Goal: Task Accomplishment & Management: Use online tool/utility

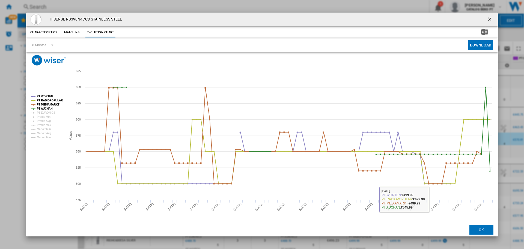
click at [480, 231] on button "OK" at bounding box center [482, 230] width 24 height 10
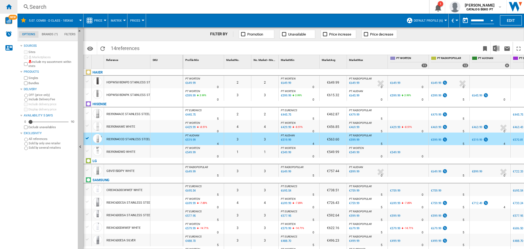
click at [11, 6] on ng-md-icon "Home" at bounding box center [8, 6] width 7 height 7
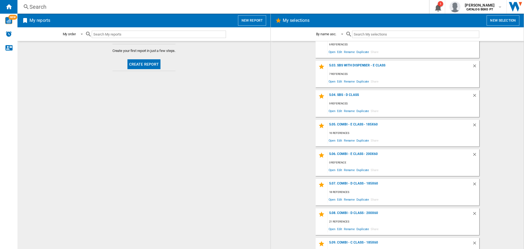
scroll to position [618, 0]
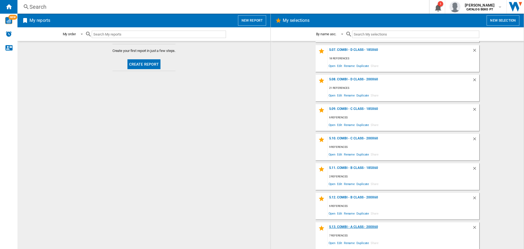
click at [366, 226] on div "5.13. Combi - A Class - 200x60" at bounding box center [400, 228] width 144 height 7
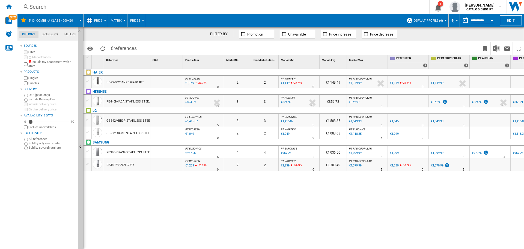
click at [90, 132] on div at bounding box center [88, 132] width 6 height 5
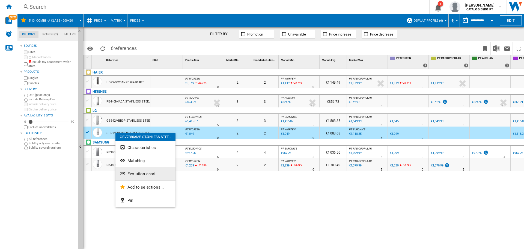
click at [142, 170] on button "Evolution chart" at bounding box center [146, 173] width 60 height 13
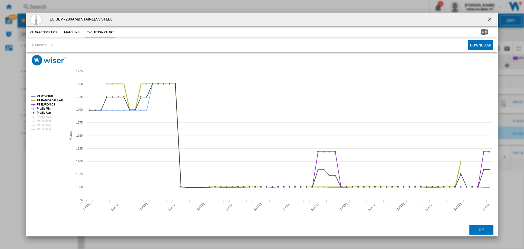
click at [47, 100] on tspan "PT RADIOPOPULAR" at bounding box center [50, 100] width 26 height 3
click at [47, 103] on tspan "PT EURONICS" at bounding box center [46, 104] width 19 height 3
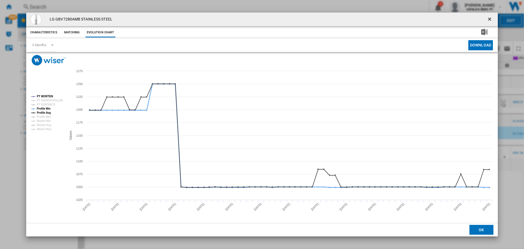
click at [47, 107] on tspan "Profile Min" at bounding box center [44, 108] width 14 height 3
click at [47, 110] on tspan "Profile Min" at bounding box center [44, 108] width 14 height 3
click at [42, 108] on tspan "Profile Min" at bounding box center [44, 108] width 14 height 3
click at [45, 112] on tspan "Profile Avg" at bounding box center [44, 112] width 14 height 3
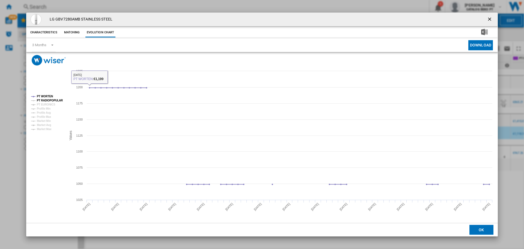
click at [45, 100] on tspan "PT RADIOPOPULAR" at bounding box center [50, 100] width 26 height 3
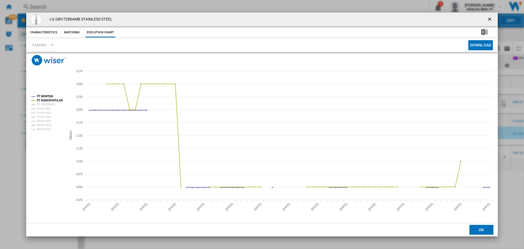
click at [45, 95] on tspan "PT WORTEN" at bounding box center [45, 96] width 16 height 3
click at [477, 231] on button "OK" at bounding box center [482, 230] width 24 height 10
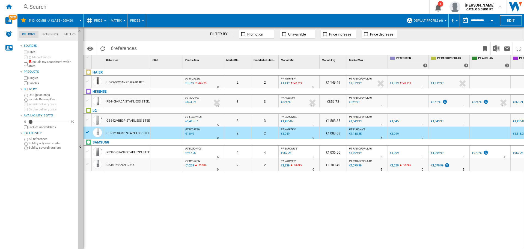
click at [117, 120] on div "GBB92MBB3P STAINLESS STEEL" at bounding box center [129, 120] width 45 height 13
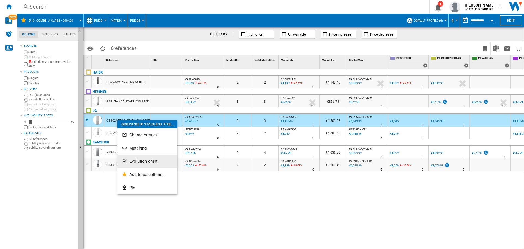
click at [142, 160] on span "Evolution chart" at bounding box center [143, 161] width 28 height 5
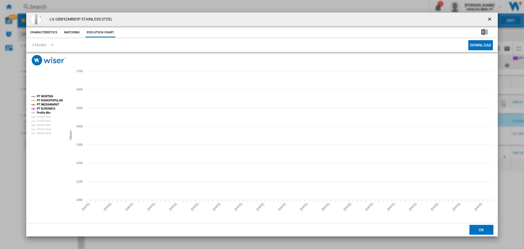
click at [47, 103] on tspan "PT MEDIAMARKT" at bounding box center [48, 104] width 23 height 3
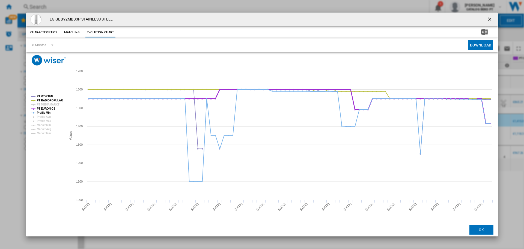
click at [48, 108] on tspan "PT EURONICS" at bounding box center [46, 108] width 19 height 3
click at [49, 111] on tspan "Profile Min" at bounding box center [44, 112] width 14 height 3
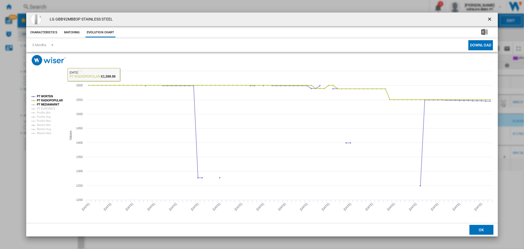
click at [54, 105] on tspan "PT MEDIAMARKT" at bounding box center [48, 104] width 23 height 3
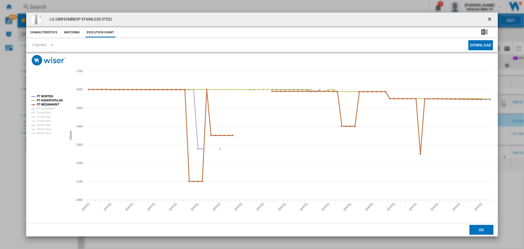
click at [53, 101] on tspan "PT RADIOPOPULAR" at bounding box center [50, 100] width 26 height 3
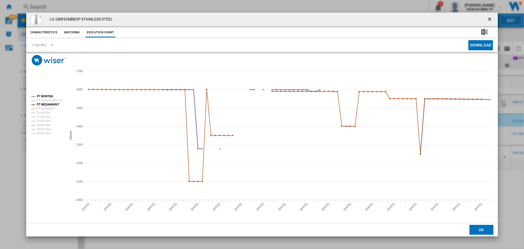
click at [49, 95] on tspan "PT WORTEN" at bounding box center [45, 96] width 16 height 3
click at [477, 232] on button "OK" at bounding box center [482, 230] width 24 height 10
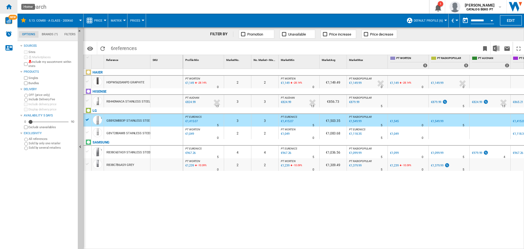
click at [9, 5] on ng-md-icon "Home" at bounding box center [8, 6] width 7 height 7
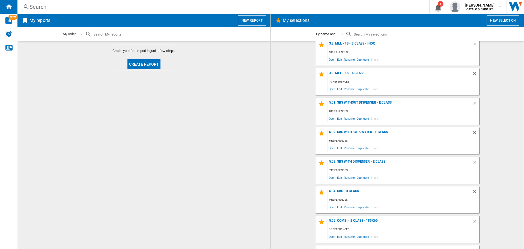
scroll to position [618, 0]
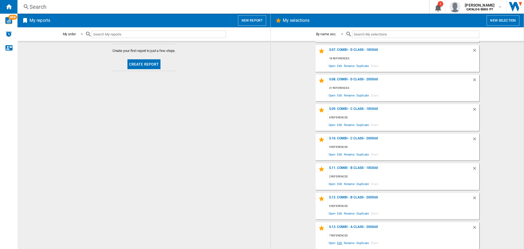
click at [339, 243] on span "Edit" at bounding box center [340, 242] width 7 height 7
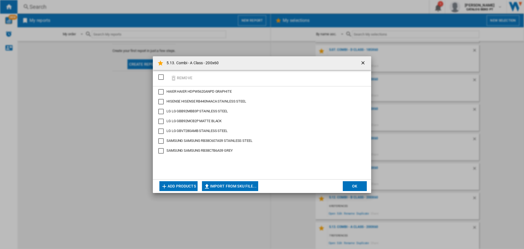
click at [181, 185] on button "Add products" at bounding box center [179, 186] width 38 height 10
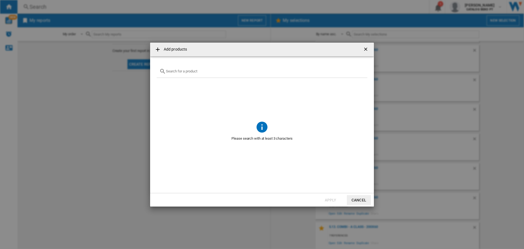
click at [179, 70] on input "text" at bounding box center [265, 71] width 199 height 4
paste input "GBP62PZNAC"
type input "GBP62PZNAC"
drag, startPoint x: 163, startPoint y: 84, endPoint x: 180, endPoint y: 100, distance: 23.8
click at [163, 84] on div "Select" at bounding box center [163, 83] width 5 height 5
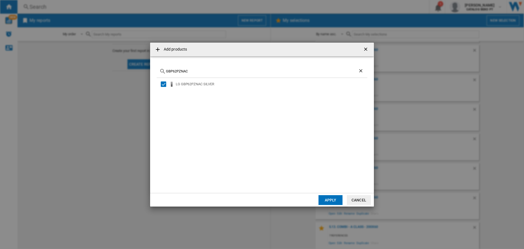
click at [334, 200] on button "Apply" at bounding box center [331, 200] width 24 height 10
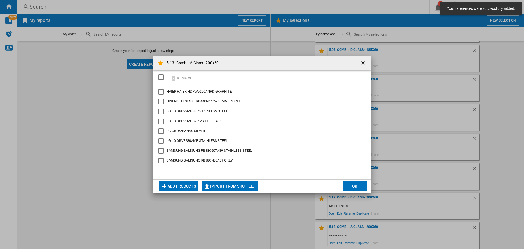
click at [347, 186] on button "OK" at bounding box center [355, 186] width 24 height 10
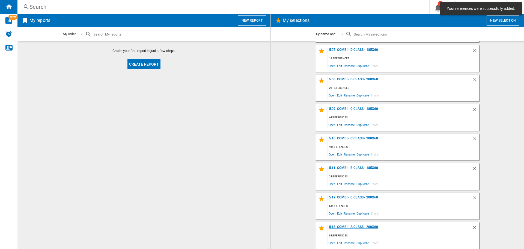
click at [367, 228] on div "5.13. Combi - A Class - 200x60" at bounding box center [400, 228] width 144 height 7
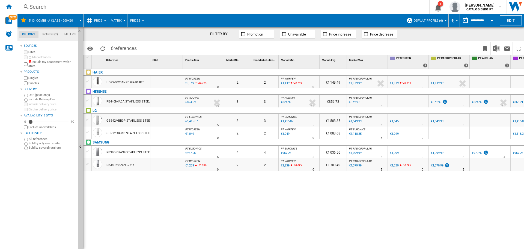
click at [495, 21] on button "Open calendar" at bounding box center [492, 20] width 10 height 10
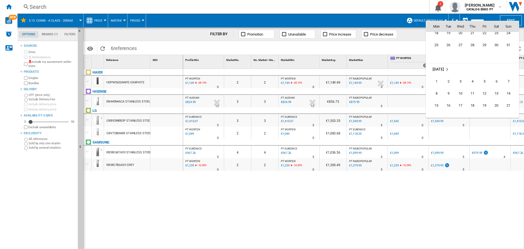
scroll to position [2497, 0]
click at [438, 88] on span "1" at bounding box center [436, 87] width 11 height 11
type input "**********"
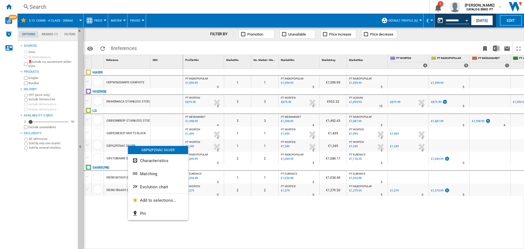
click at [88, 144] on div at bounding box center [262, 124] width 524 height 249
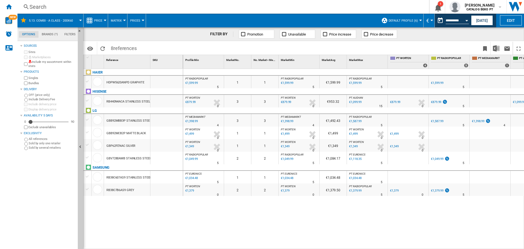
click at [86, 145] on div at bounding box center [88, 144] width 6 height 5
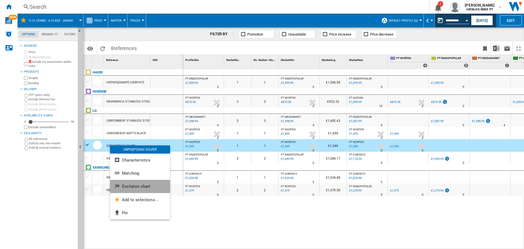
click at [127, 186] on span "Evolution chart" at bounding box center [136, 186] width 28 height 5
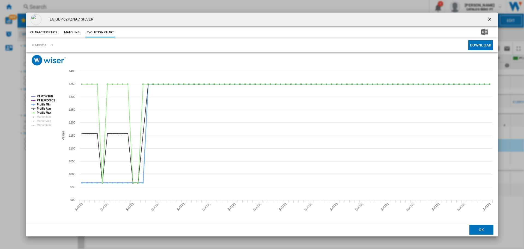
click at [46, 104] on tspan "Profile Min" at bounding box center [44, 104] width 14 height 3
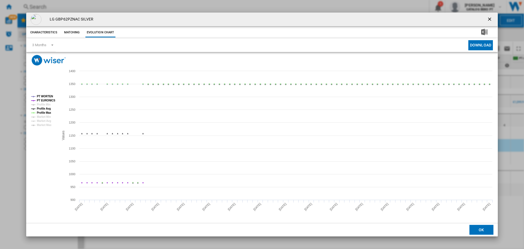
click at [46, 108] on tspan "Profile Avg" at bounding box center [44, 108] width 14 height 3
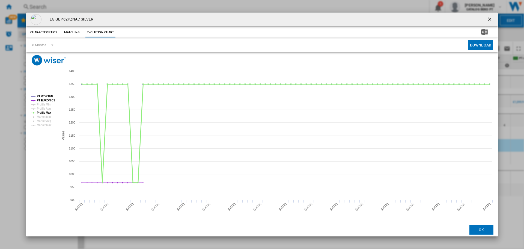
click at [47, 111] on tspan "Profile Max" at bounding box center [44, 112] width 14 height 3
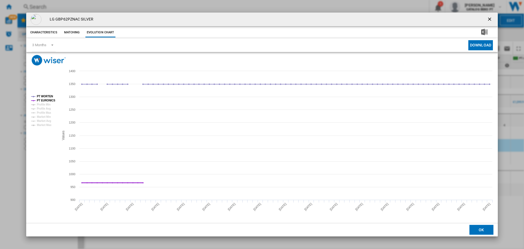
click at [45, 101] on tspan "PT EURONICS" at bounding box center [46, 100] width 19 height 3
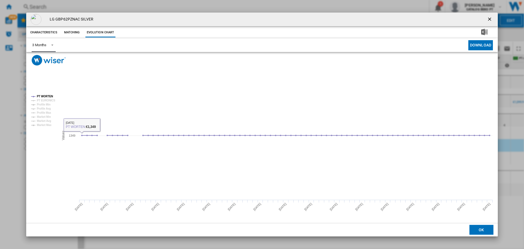
click at [41, 45] on div "3 Months" at bounding box center [39, 45] width 14 height 4
click at [51, 57] on md-option "6 Months" at bounding box center [46, 58] width 37 height 13
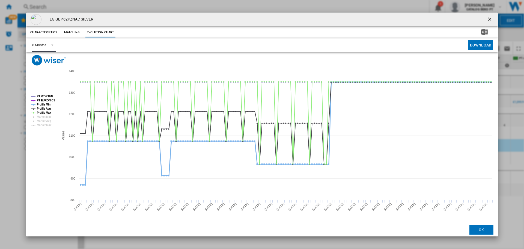
click at [42, 105] on tspan "Profile Min" at bounding box center [44, 104] width 14 height 3
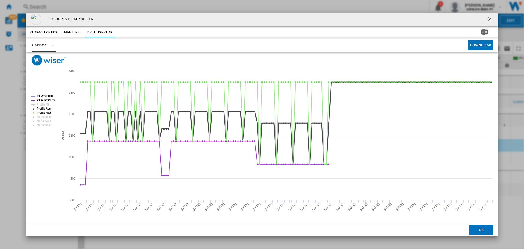
click at [43, 107] on tspan "Profile Avg" at bounding box center [44, 108] width 14 height 3
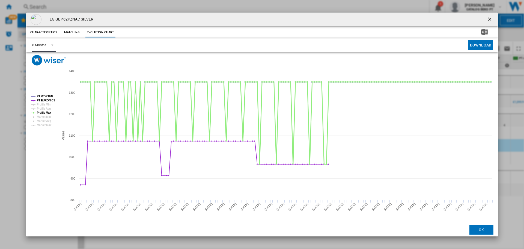
drag, startPoint x: 44, startPoint y: 111, endPoint x: 44, endPoint y: 115, distance: 4.1
click at [44, 111] on tspan "Profile Max" at bounding box center [44, 112] width 14 height 3
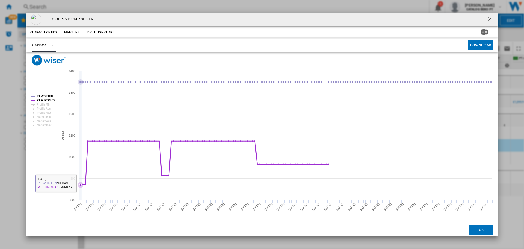
click at [81, 184] on icon "Product popup" at bounding box center [205, 163] width 254 height 44
click at [43, 45] on div "6 Months" at bounding box center [39, 45] width 14 height 4
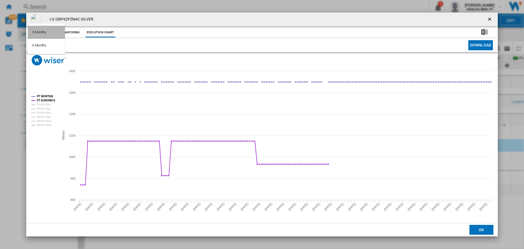
click at [49, 29] on md-option "3 Months" at bounding box center [46, 32] width 37 height 13
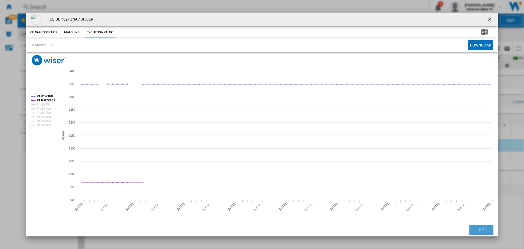
click at [482, 228] on button "OK" at bounding box center [482, 230] width 24 height 10
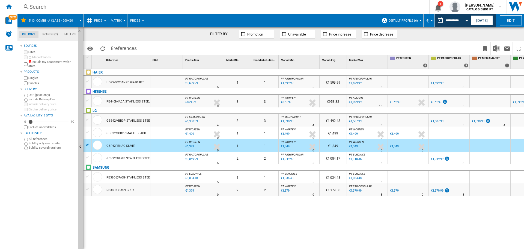
click at [87, 144] on div at bounding box center [88, 144] width 6 height 5
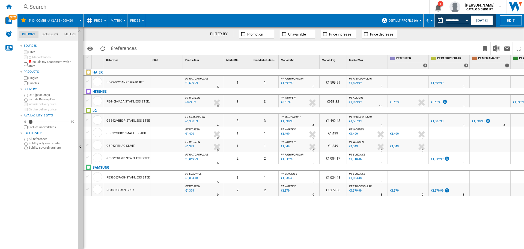
click at [85, 99] on div at bounding box center [88, 100] width 6 height 5
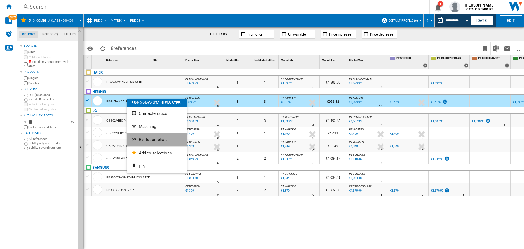
click at [158, 141] on span "Evolution chart" at bounding box center [153, 139] width 28 height 5
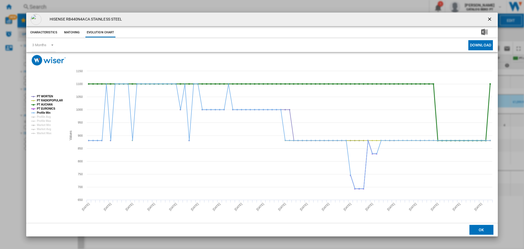
click at [43, 105] on tspan "PT AUCHAN" at bounding box center [45, 104] width 16 height 3
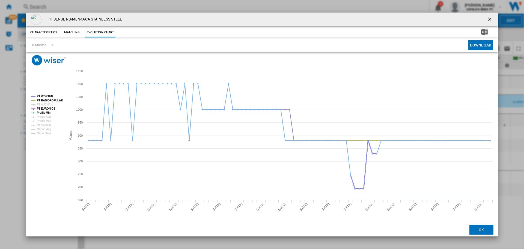
click at [44, 109] on tspan "PT EURONICS" at bounding box center [46, 108] width 19 height 3
click at [44, 113] on tspan "Profile Min" at bounding box center [44, 112] width 14 height 3
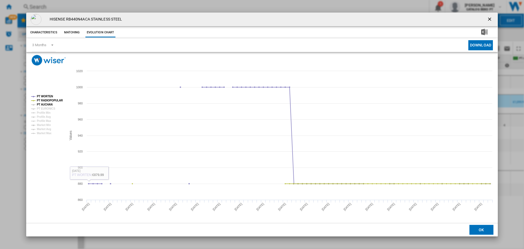
click at [49, 105] on tspan "PT AUCHAN" at bounding box center [45, 104] width 16 height 3
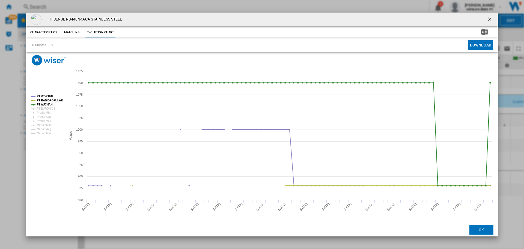
click at [49, 99] on tspan "PT RADIOPOPULAR" at bounding box center [50, 100] width 26 height 3
click at [48, 95] on tspan "PT WORTEN" at bounding box center [45, 96] width 16 height 3
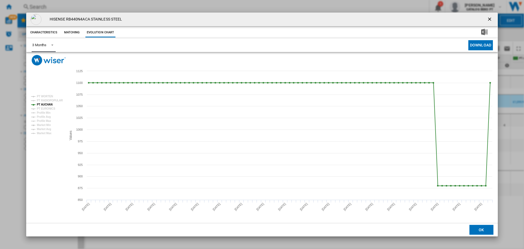
click at [46, 46] on div "3 Months" at bounding box center [39, 45] width 14 height 4
click at [47, 58] on md-option "6 Months" at bounding box center [46, 58] width 37 height 13
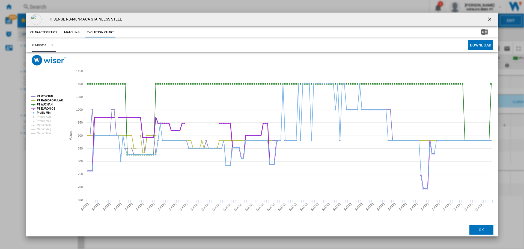
click at [46, 109] on tspan "PT EURONICS" at bounding box center [46, 108] width 19 height 3
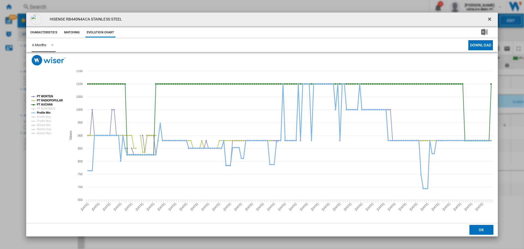
click at [45, 112] on tspan "Profile Min" at bounding box center [44, 112] width 14 height 3
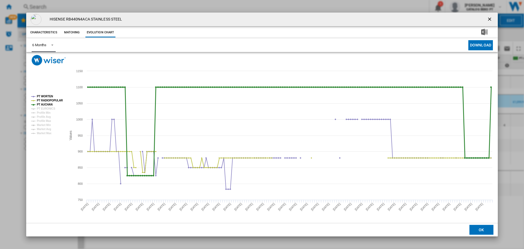
click at [45, 104] on tspan "PT AUCHAN" at bounding box center [45, 104] width 16 height 3
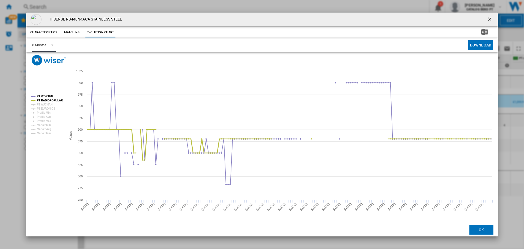
click at [46, 99] on tspan "PT RADIOPOPULAR" at bounding box center [50, 100] width 26 height 3
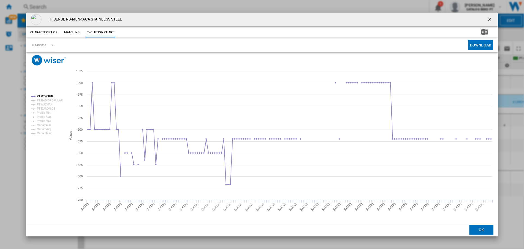
click at [486, 230] on button "OK" at bounding box center [482, 230] width 24 height 10
